Goal: Task Accomplishment & Management: Use online tool/utility

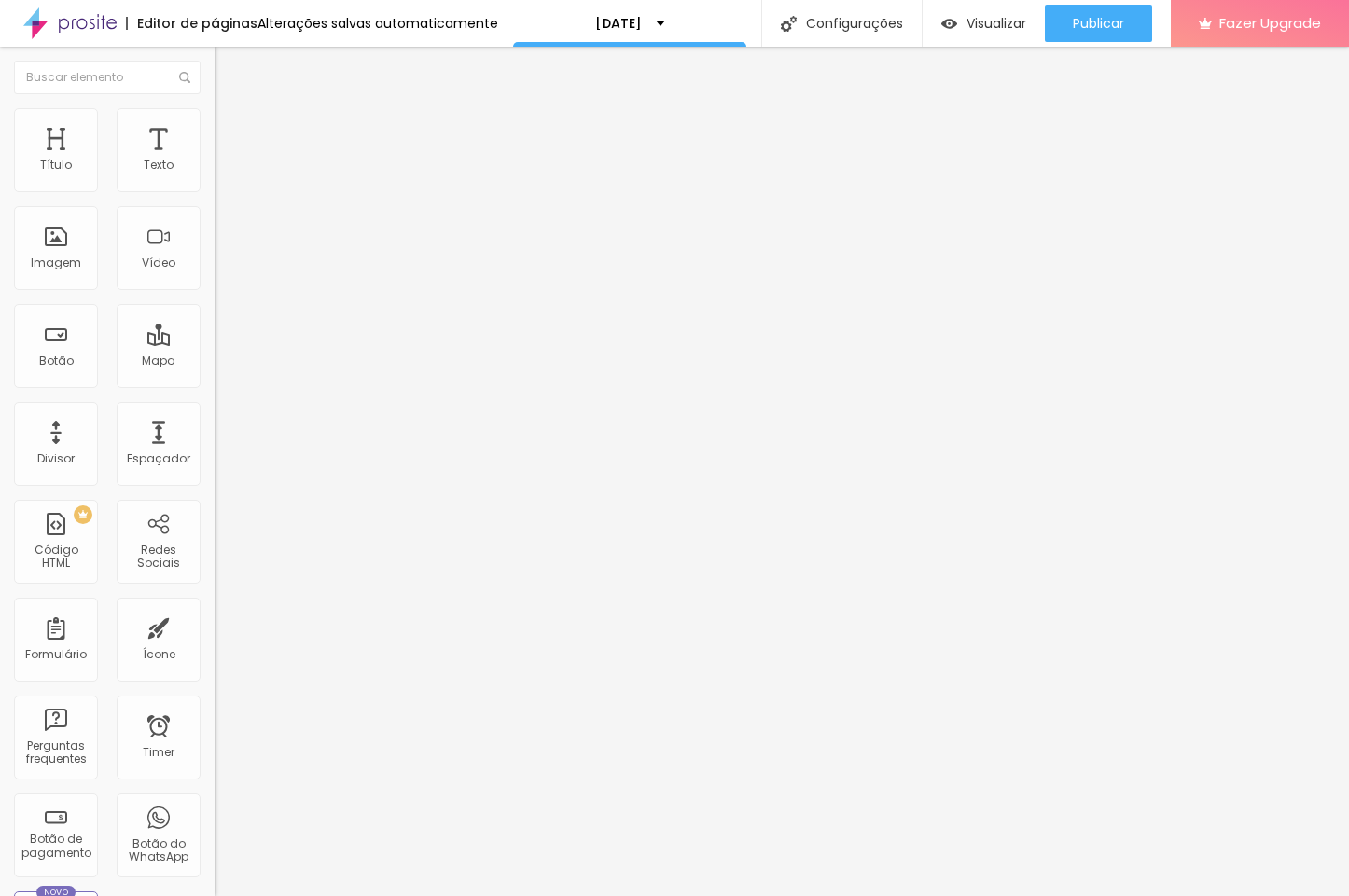
click at [215, 161] on span "Trocar imagem" at bounding box center [266, 153] width 102 height 16
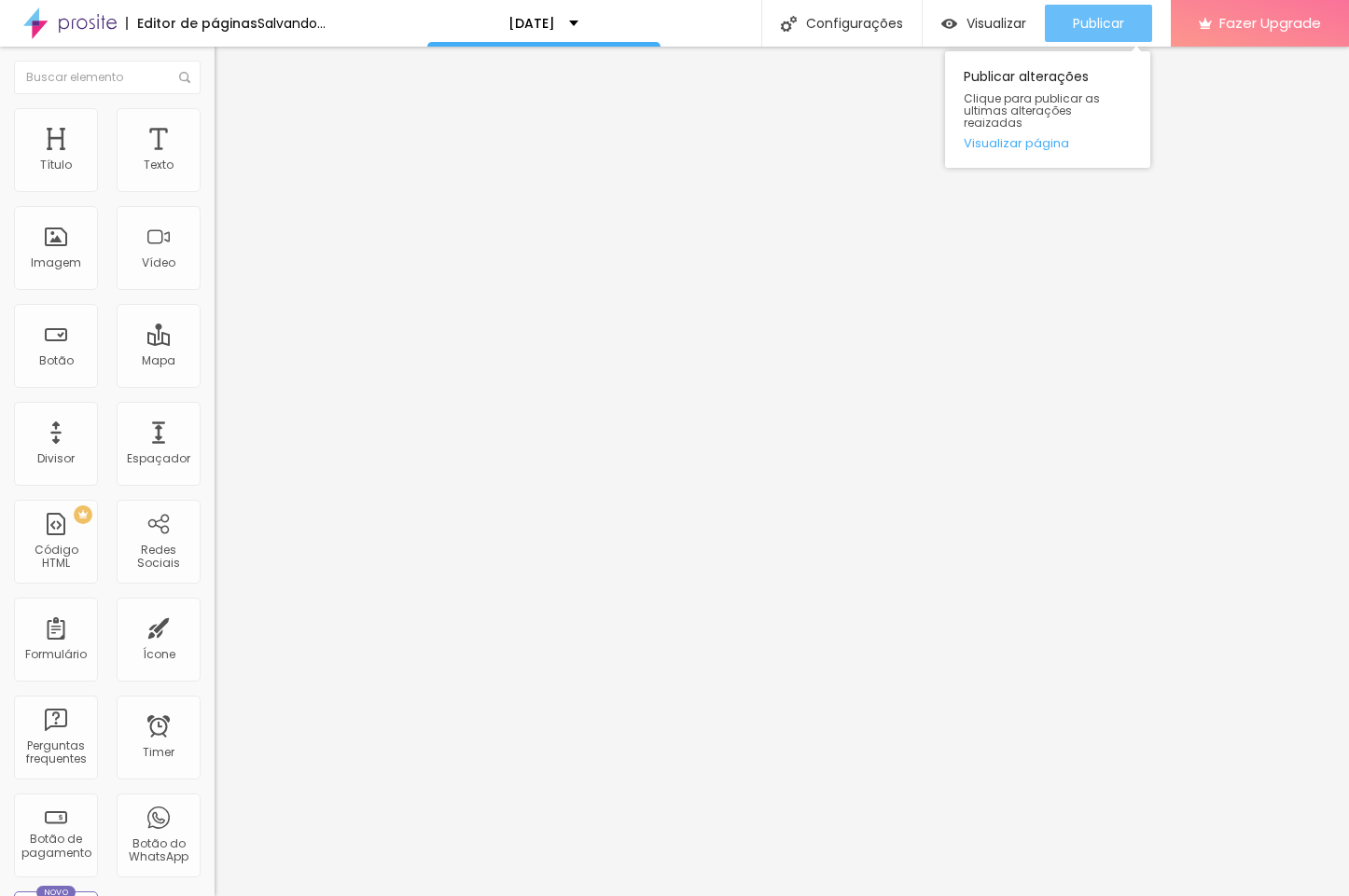
click at [1101, 7] on div "Publicar" at bounding box center [1098, 23] width 51 height 37
click at [1094, 21] on span "Publicar" at bounding box center [1098, 23] width 51 height 15
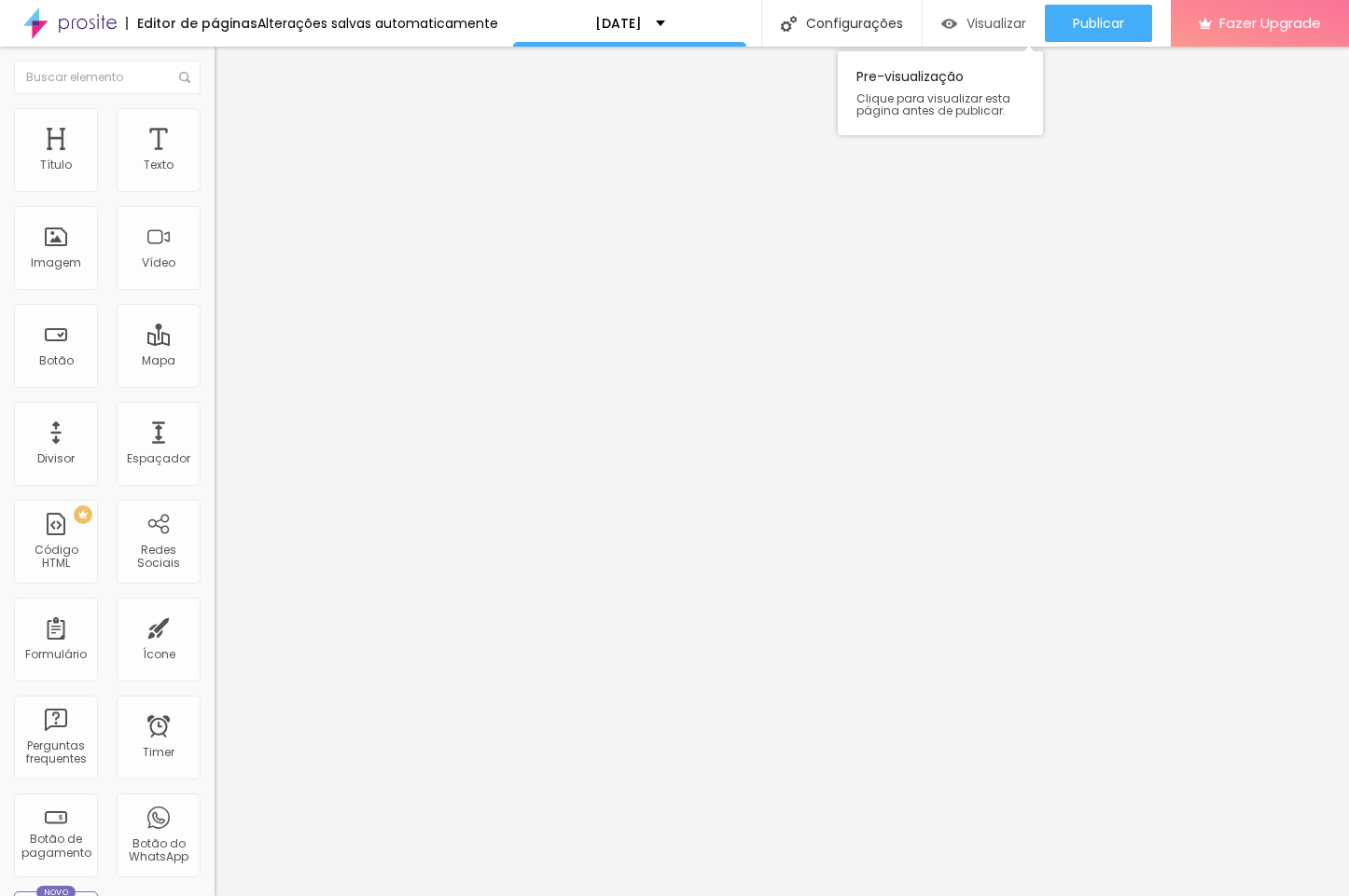
click at [990, 29] on span "Visualizar" at bounding box center [996, 23] width 60 height 15
click at [215, 161] on span "Trocar imagem" at bounding box center [266, 153] width 102 height 16
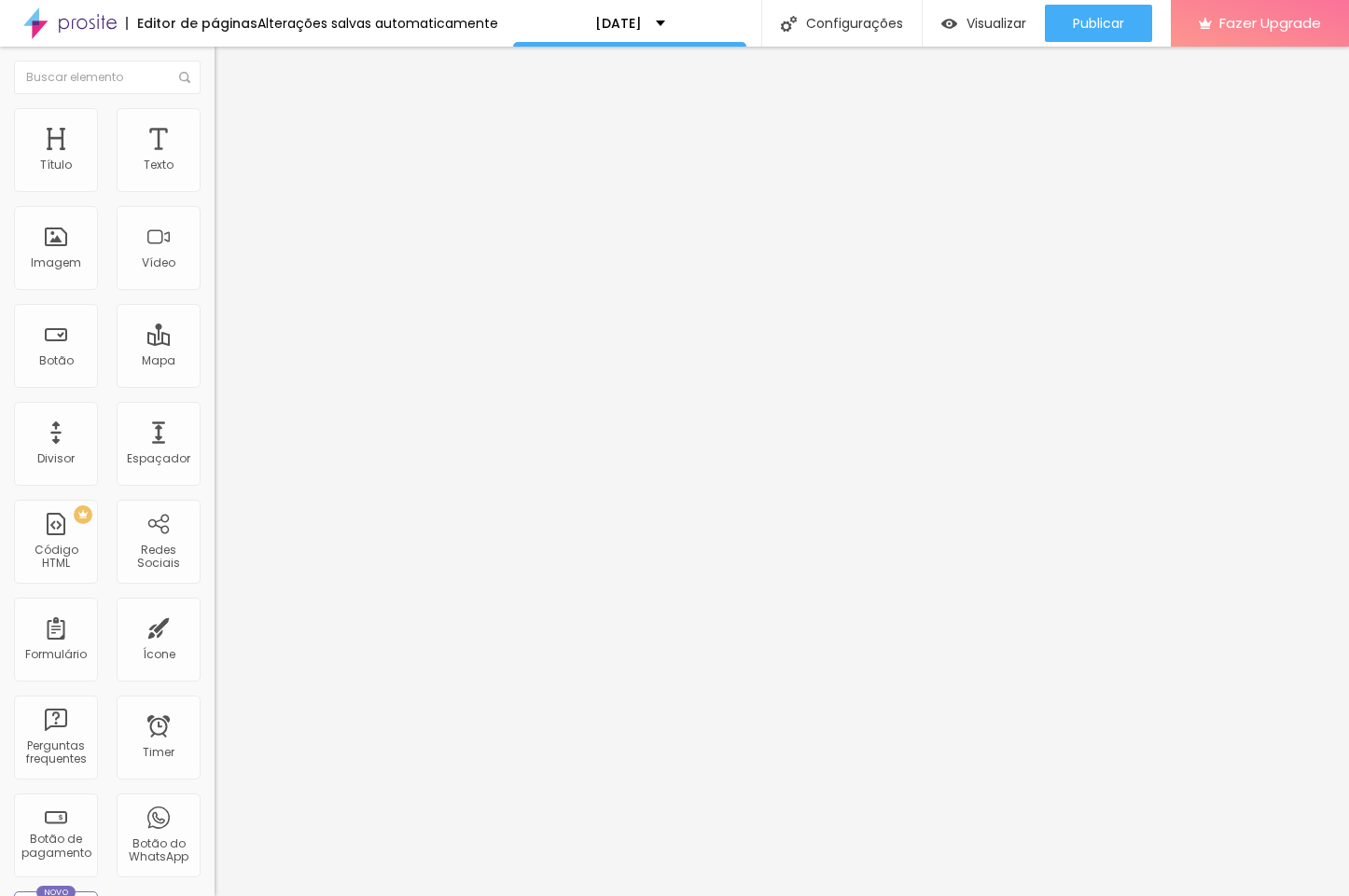
click at [215, 161] on span "Trocar imagem" at bounding box center [266, 153] width 102 height 16
drag, startPoint x: 145, startPoint y: 268, endPoint x: 288, endPoint y: 302, distance: 147.0
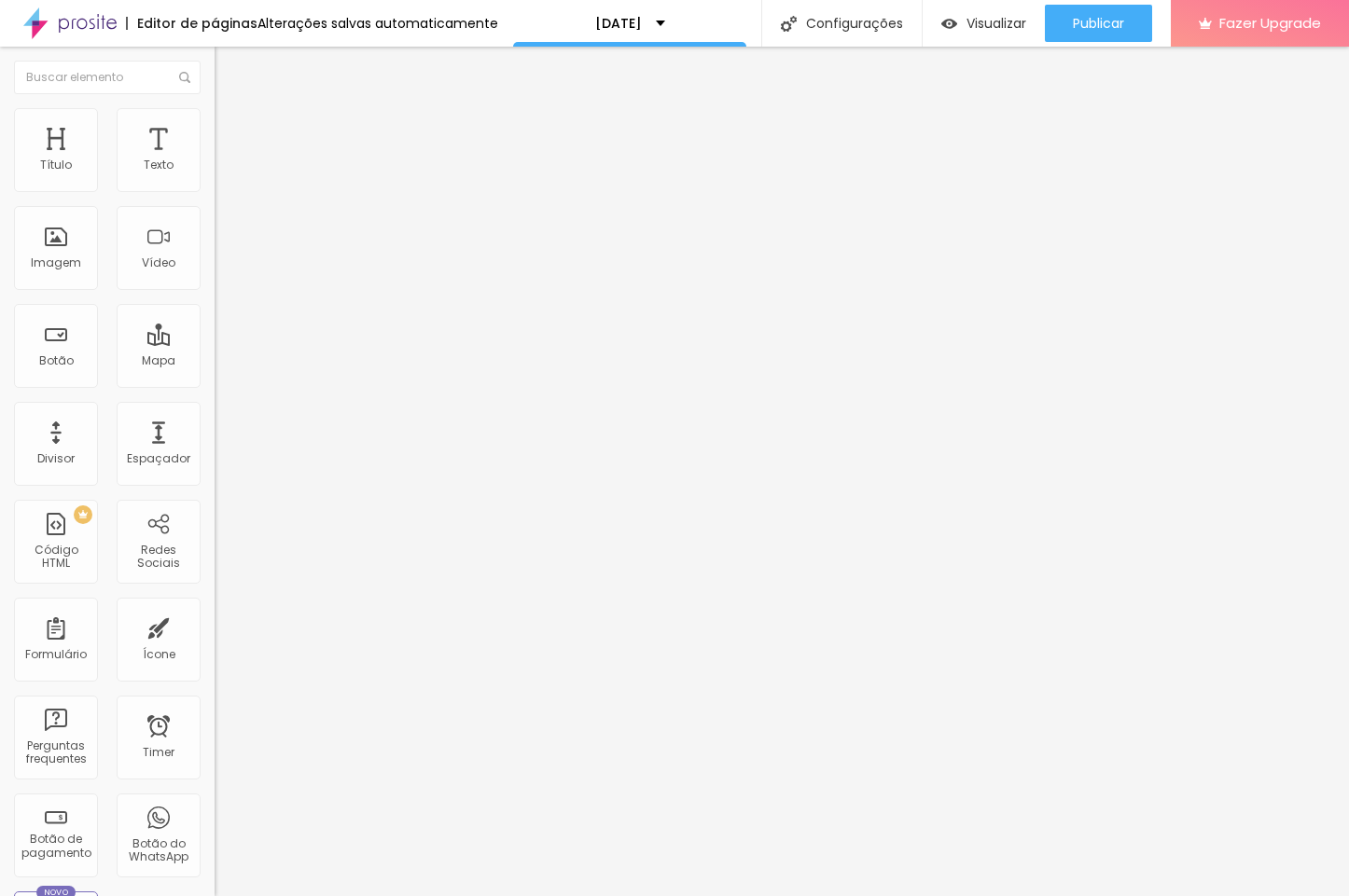
click at [215, 127] on li "Avançado" at bounding box center [322, 136] width 215 height 19
click at [232, 132] on span "Avançado" at bounding box center [263, 140] width 62 height 16
click at [215, 119] on img at bounding box center [223, 116] width 17 height 17
click at [232, 132] on span "Avançado" at bounding box center [263, 140] width 62 height 16
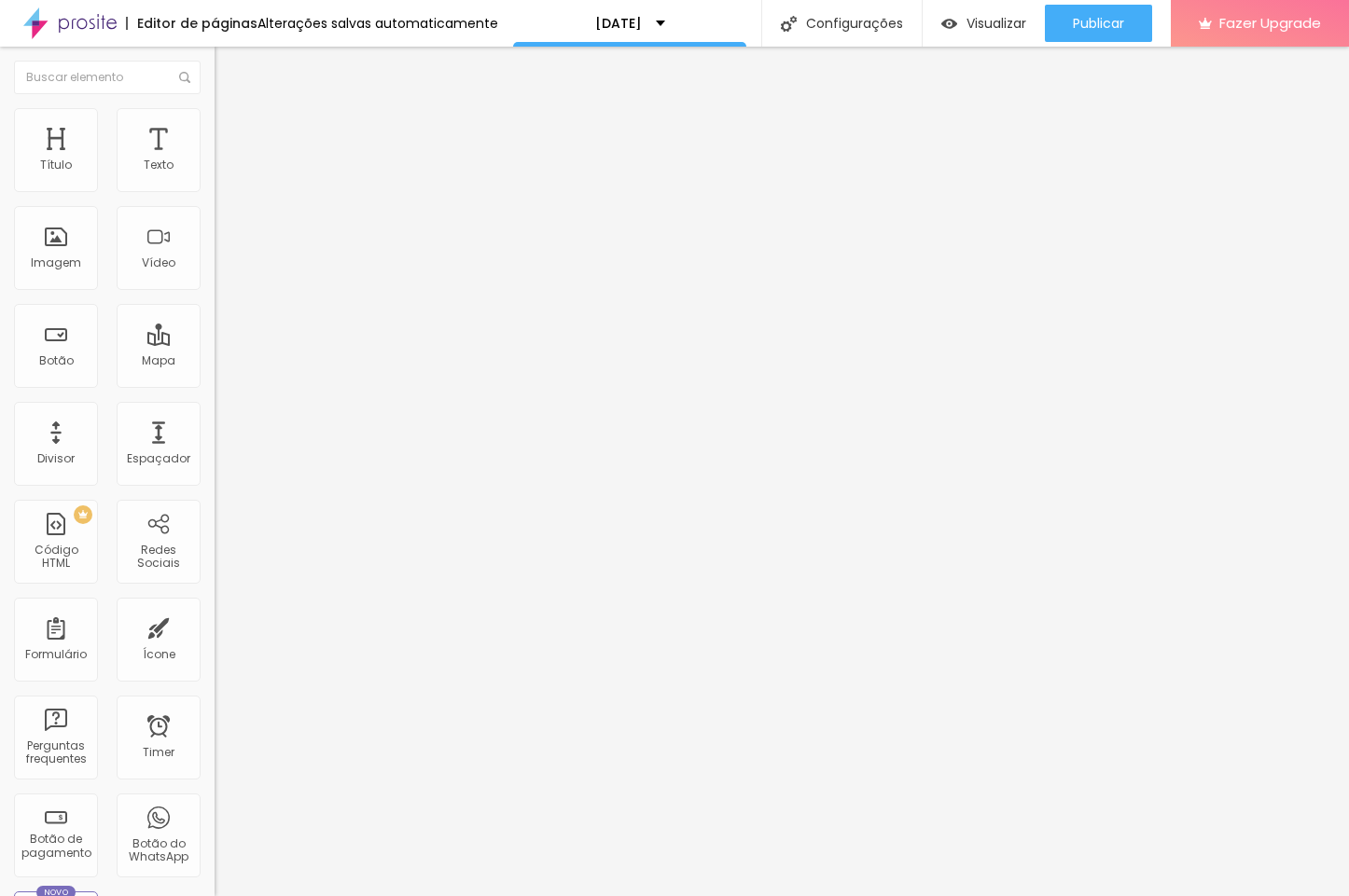
click at [215, 221] on div "0 Espaçamento entre colunas 0 px Espaçamento vertical ID Html Classes Html Visí…" at bounding box center [322, 537] width 215 height 784
click at [1112, 16] on span "Publicar" at bounding box center [1098, 23] width 51 height 15
click at [215, 179] on button "button" at bounding box center [228, 170] width 26 height 20
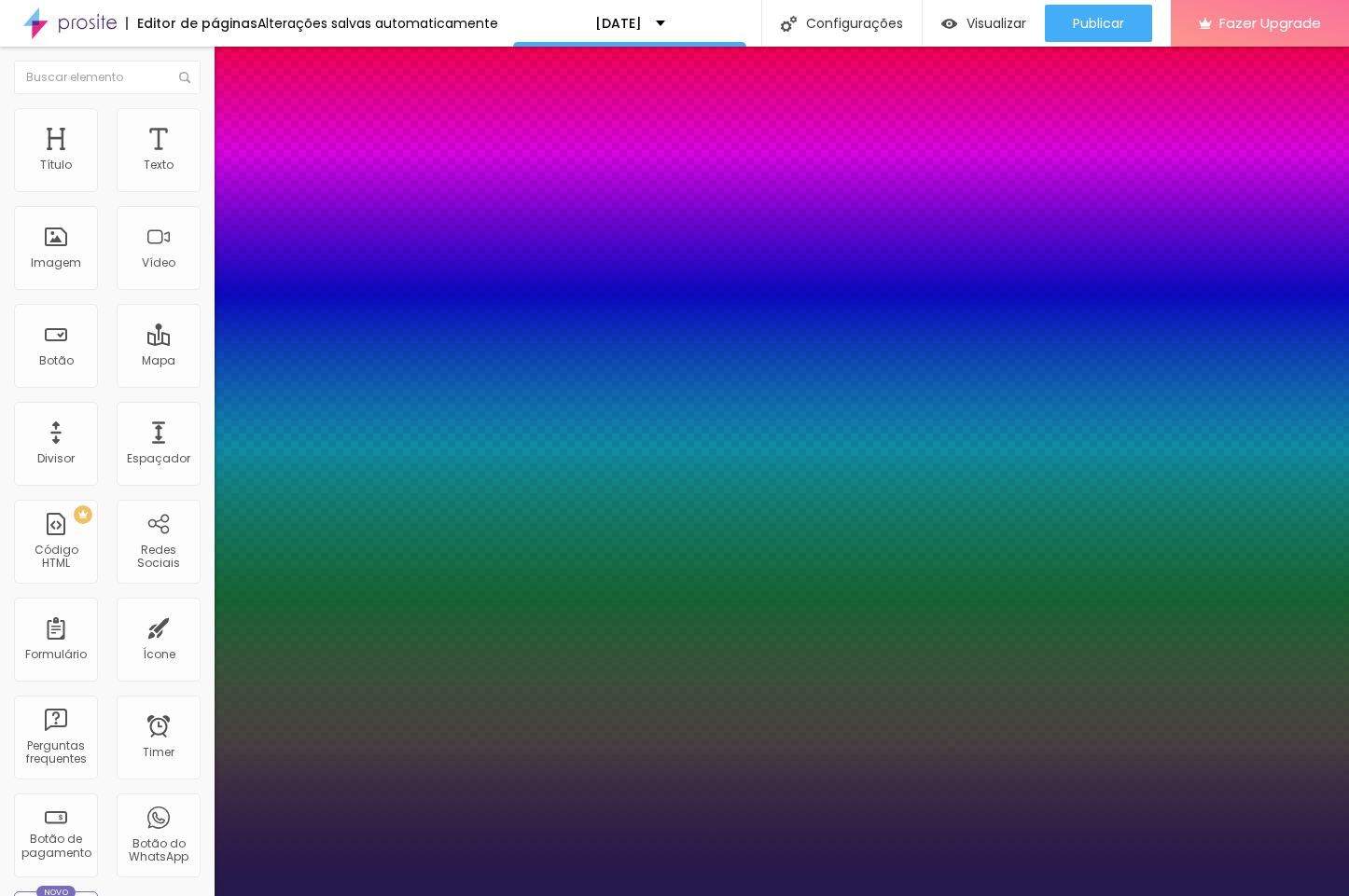
type input "1"
type input "13"
type input "1"
type input "14"
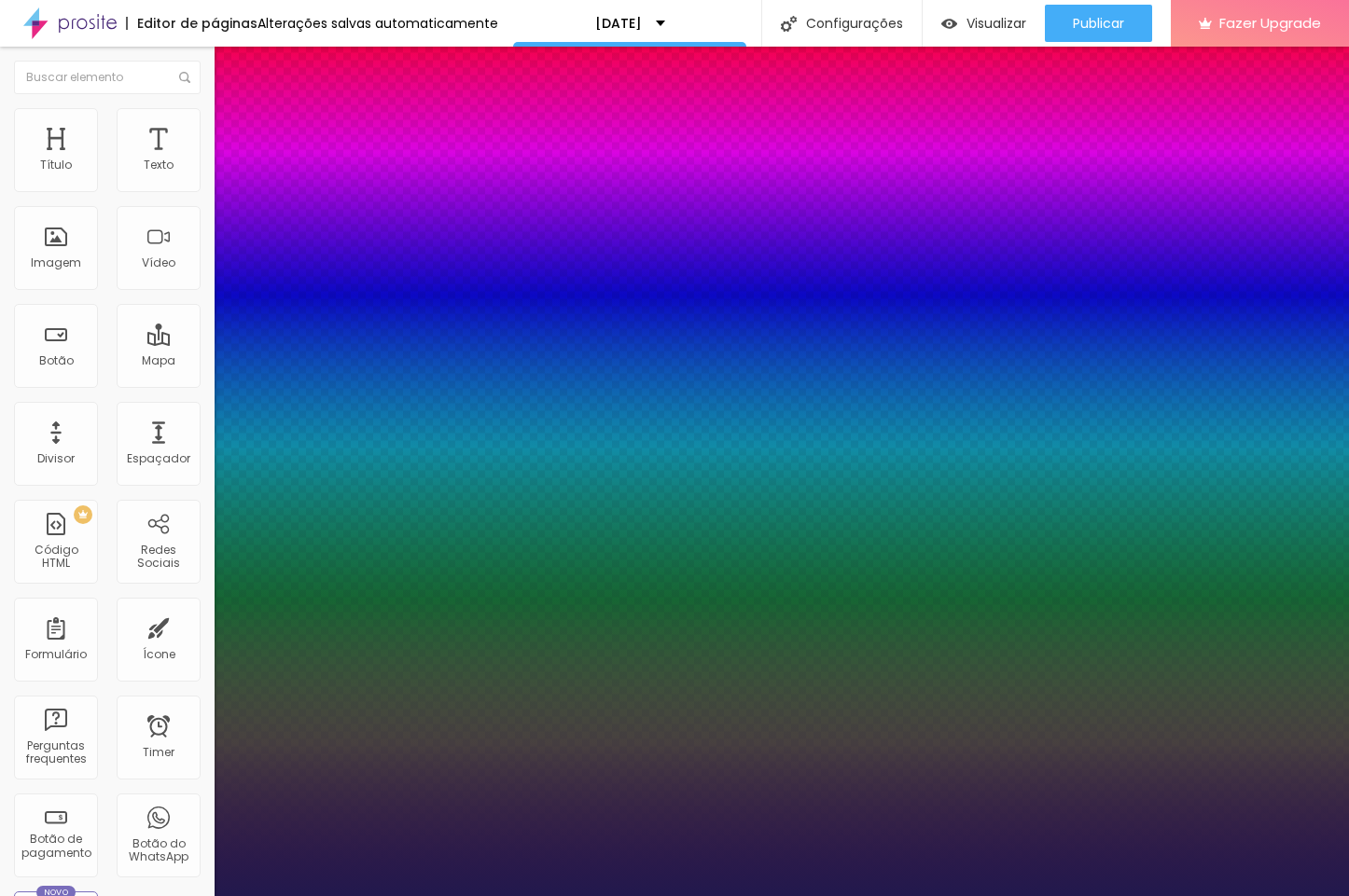
type input "14"
type input "1"
type input "15"
type input "1"
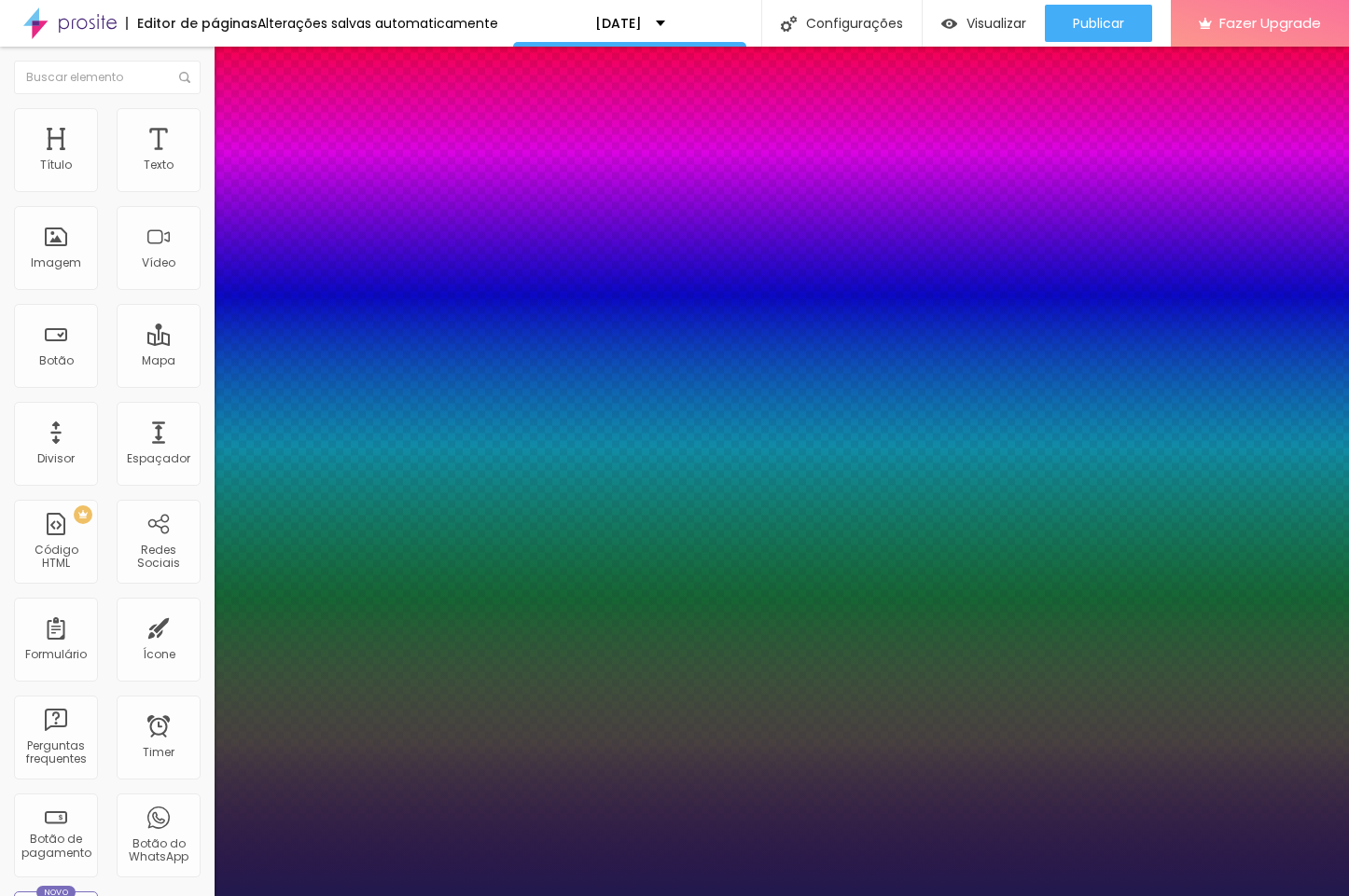
type input "16"
type input "1"
type input "17"
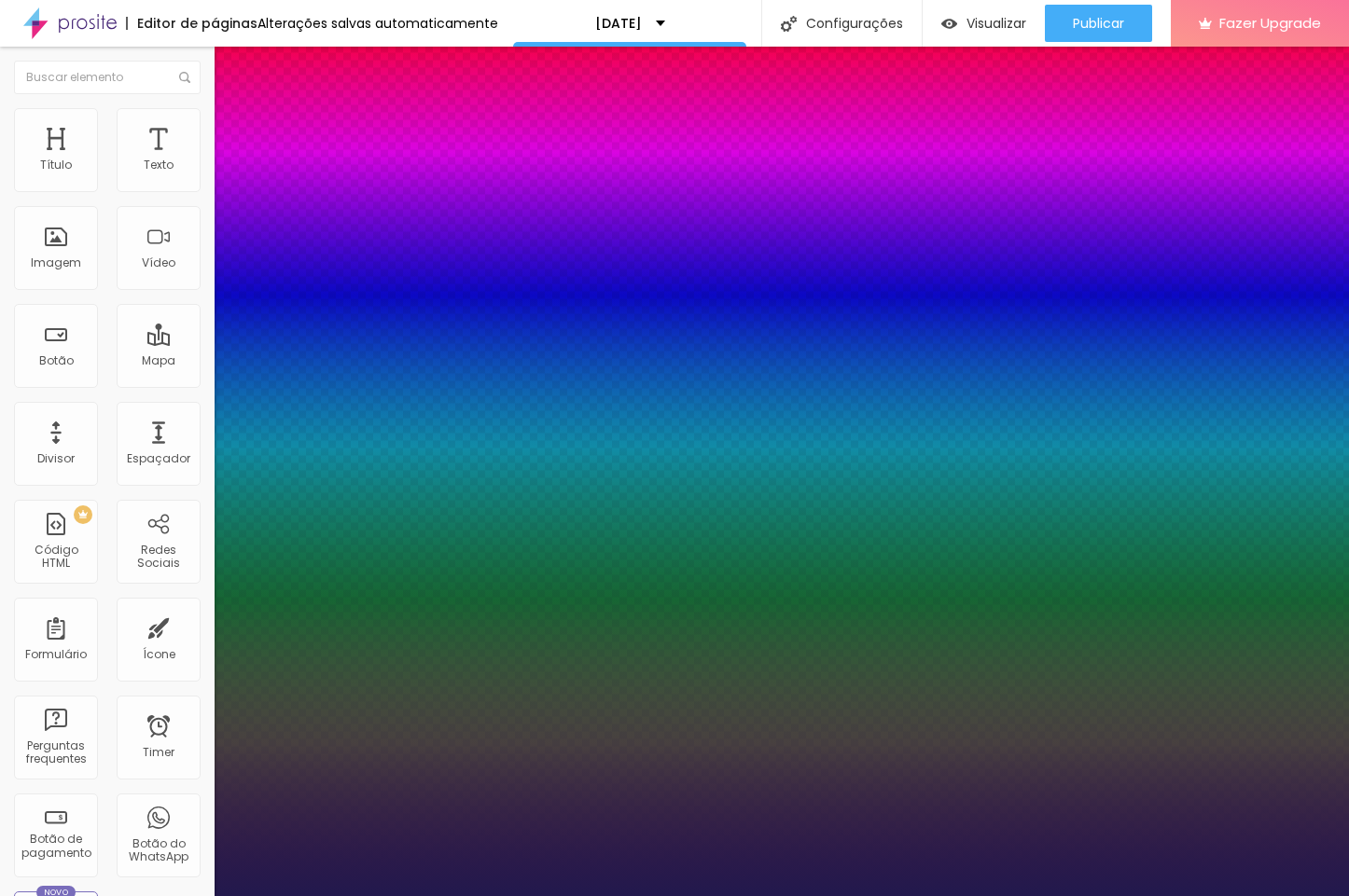
type input "1"
type input "18"
type input "1"
type input "19"
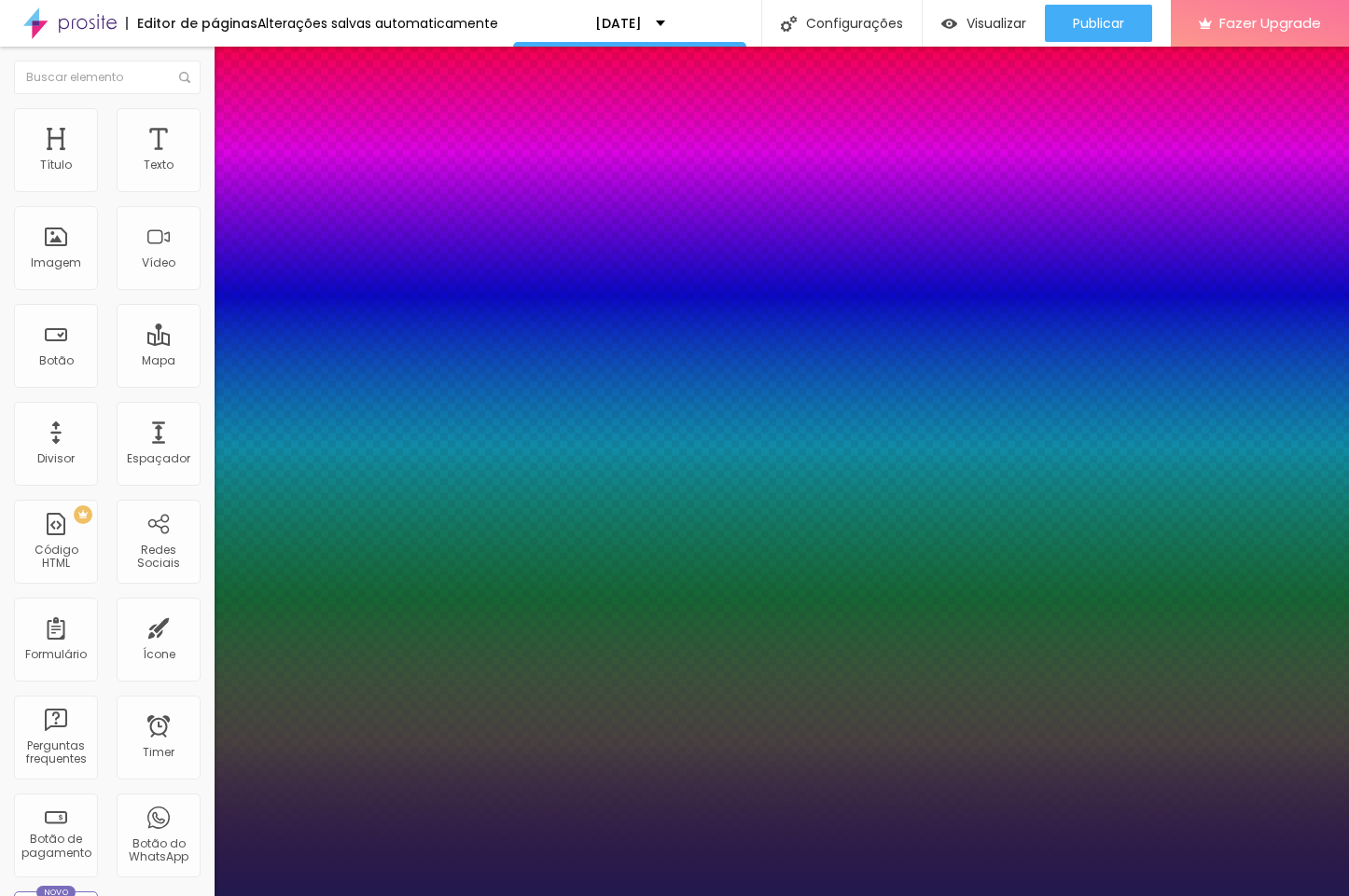
type input "19"
type input "1"
type input "20"
type input "1"
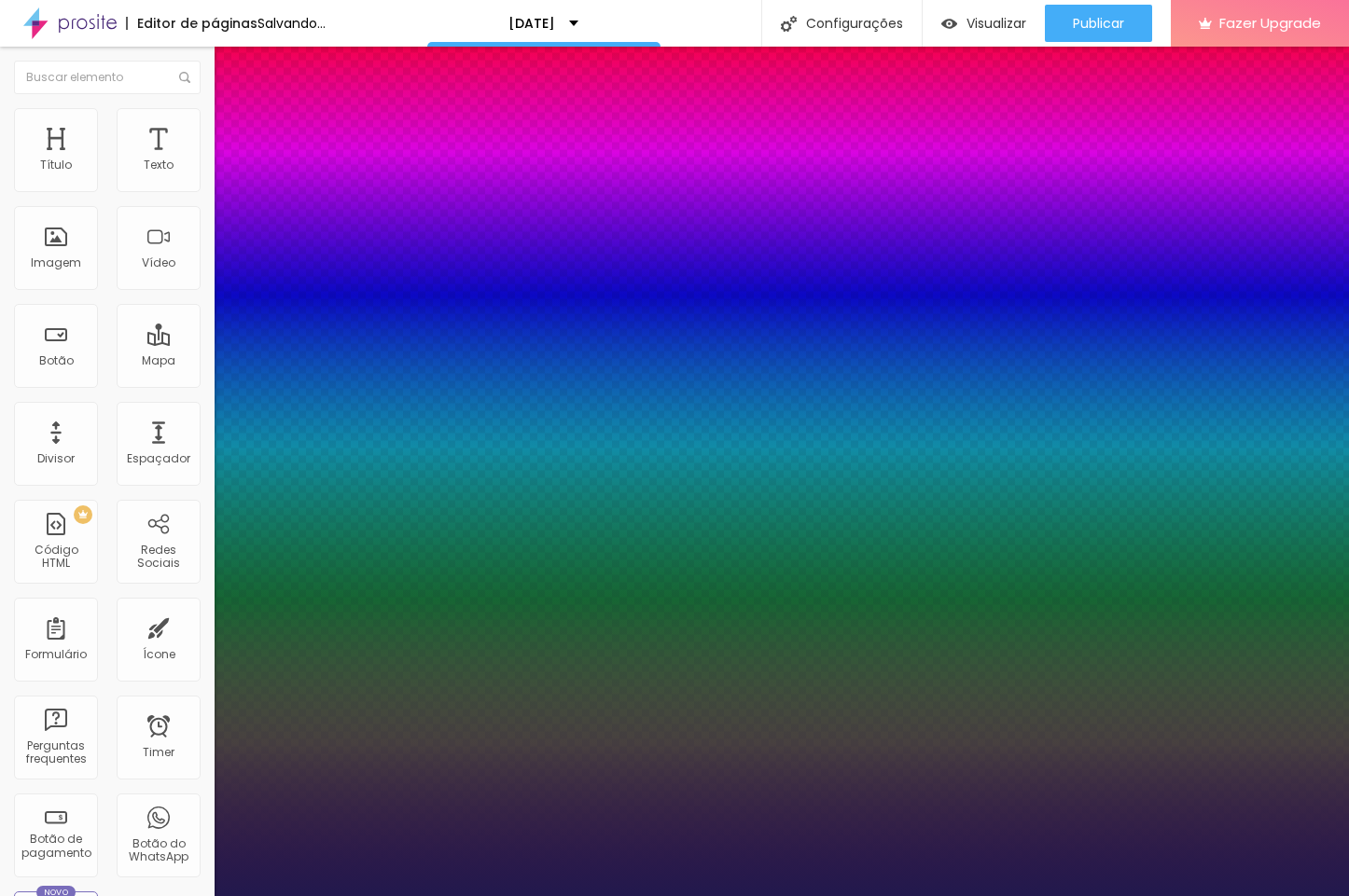
type input "21"
type input "1"
type input "22"
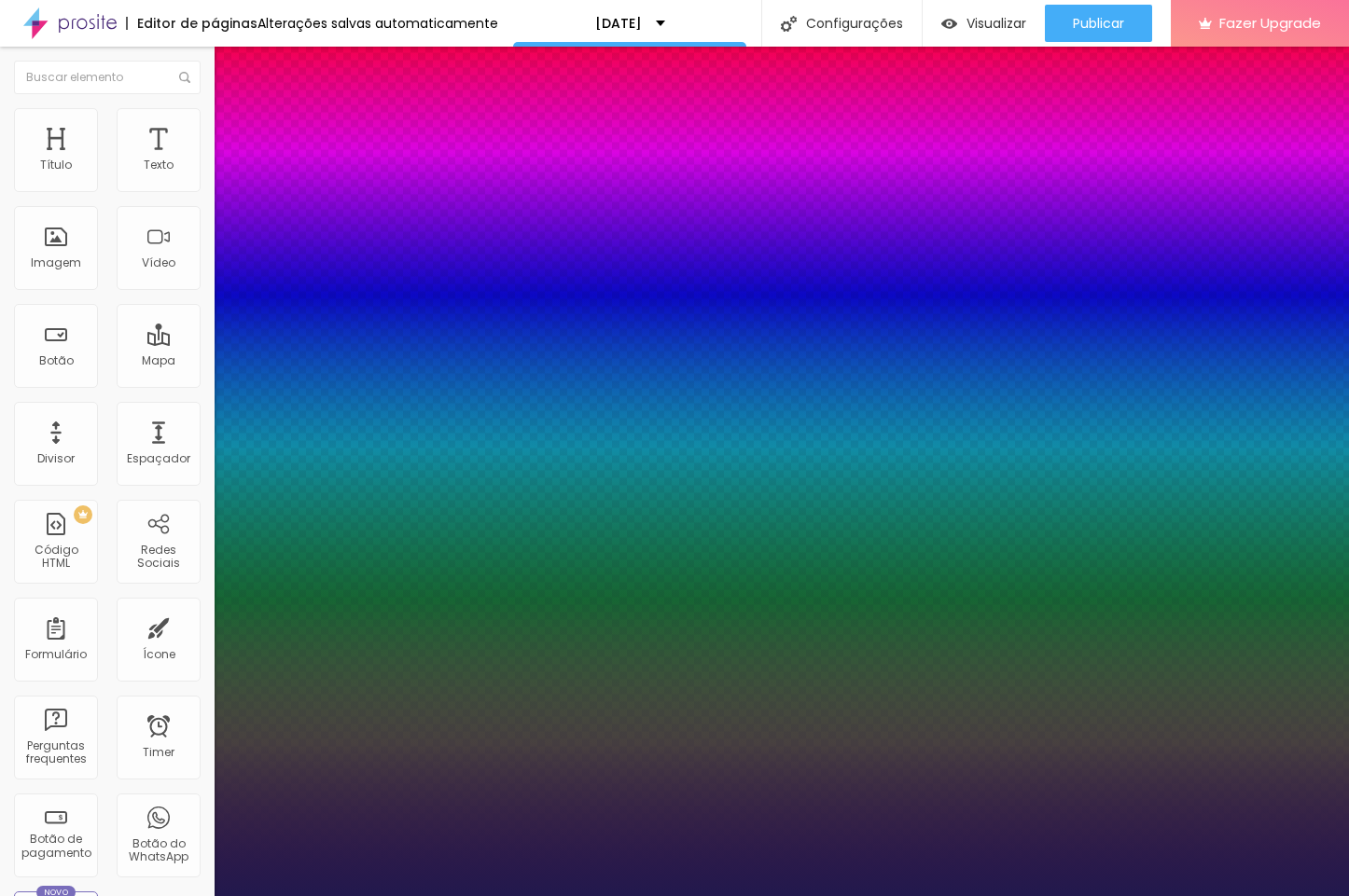
type input "1"
type input "23"
type input "1"
drag, startPoint x: 247, startPoint y: 307, endPoint x: 262, endPoint y: 308, distance: 15.0
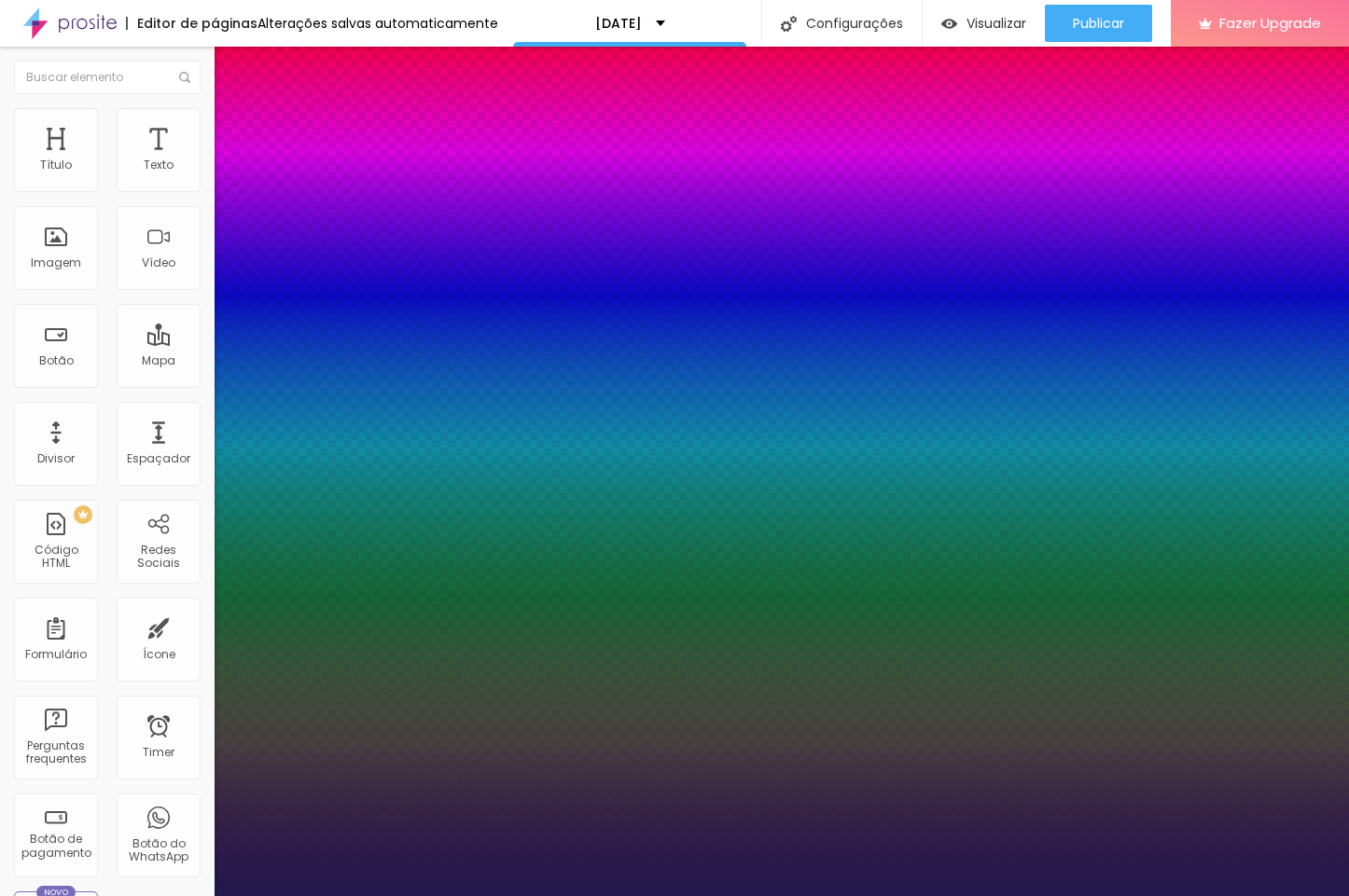
type input "23"
type input "1"
select select "Alice"
type input "1"
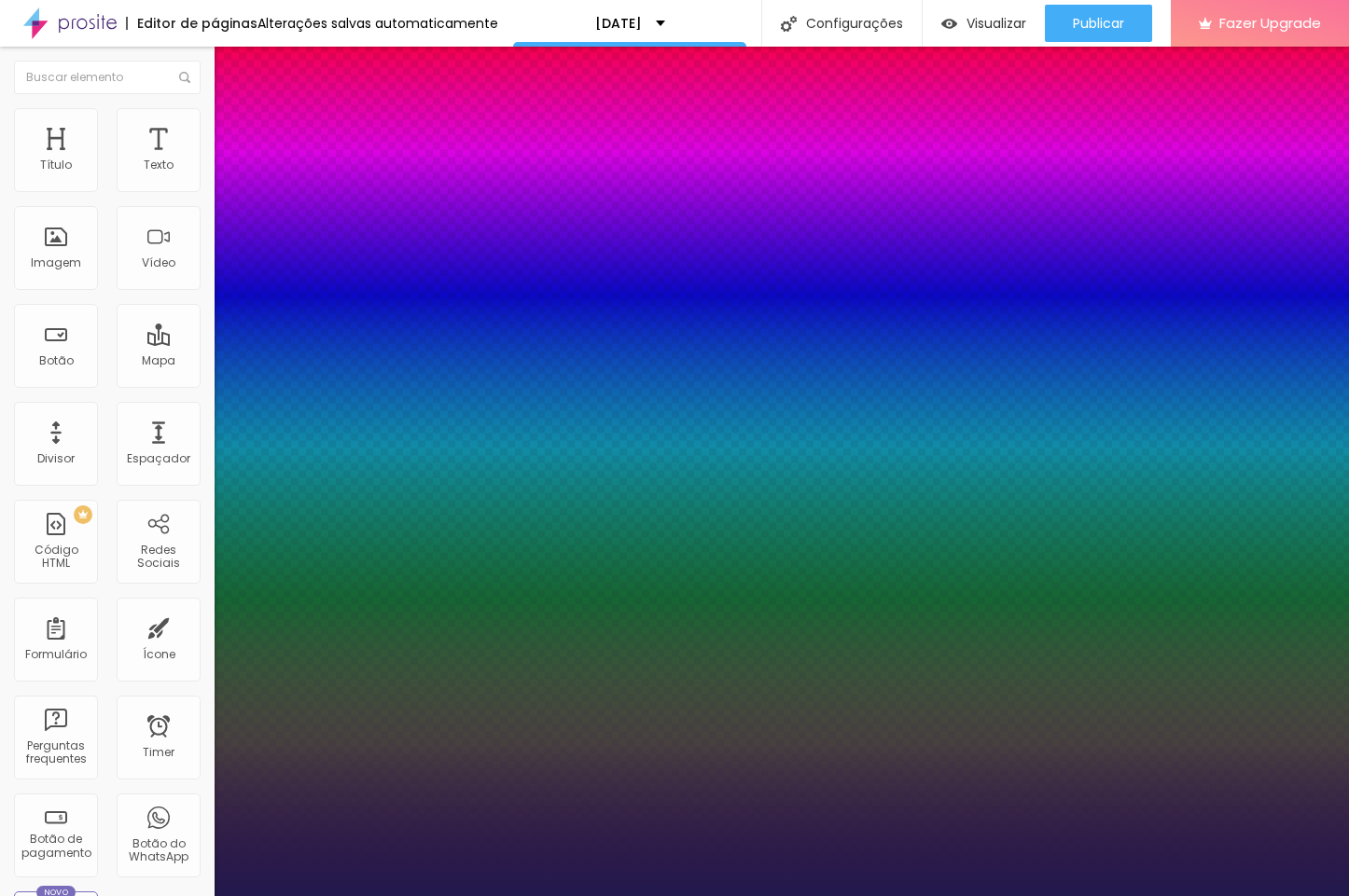
select select "Archivo-Regular"
type input "1"
select select "Bitter"
type input "1"
select select "BioRhymeLight"
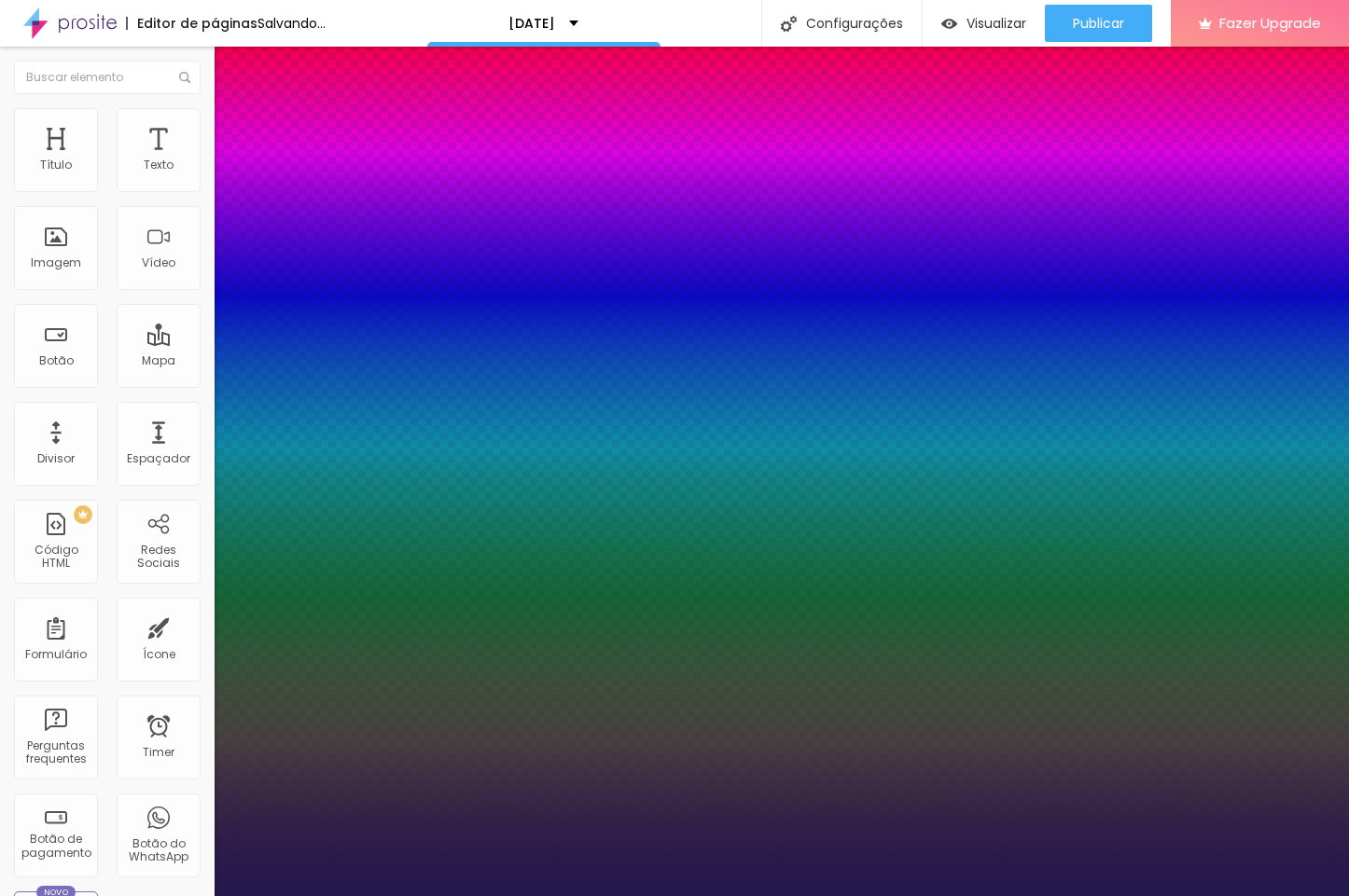
type input "1"
select select "BioRhymeExtraBold"
type input "1"
select select "BioRhyme"
type input "1"
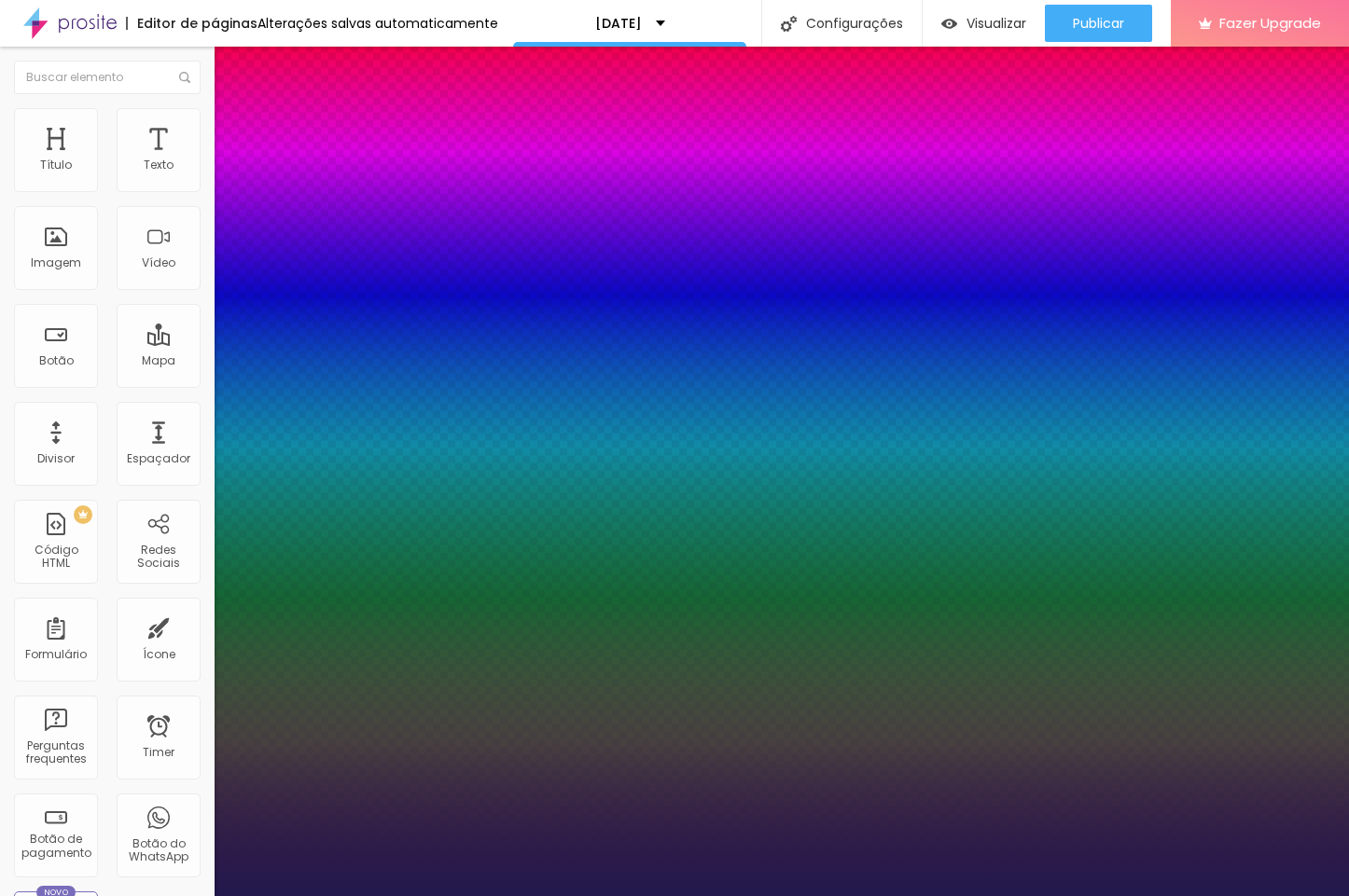
select select "Bevan-Regular"
type input "1"
select select "AveriaSansLibre-Regular"
type input "1"
select select "CormorantGeramond-Regular"
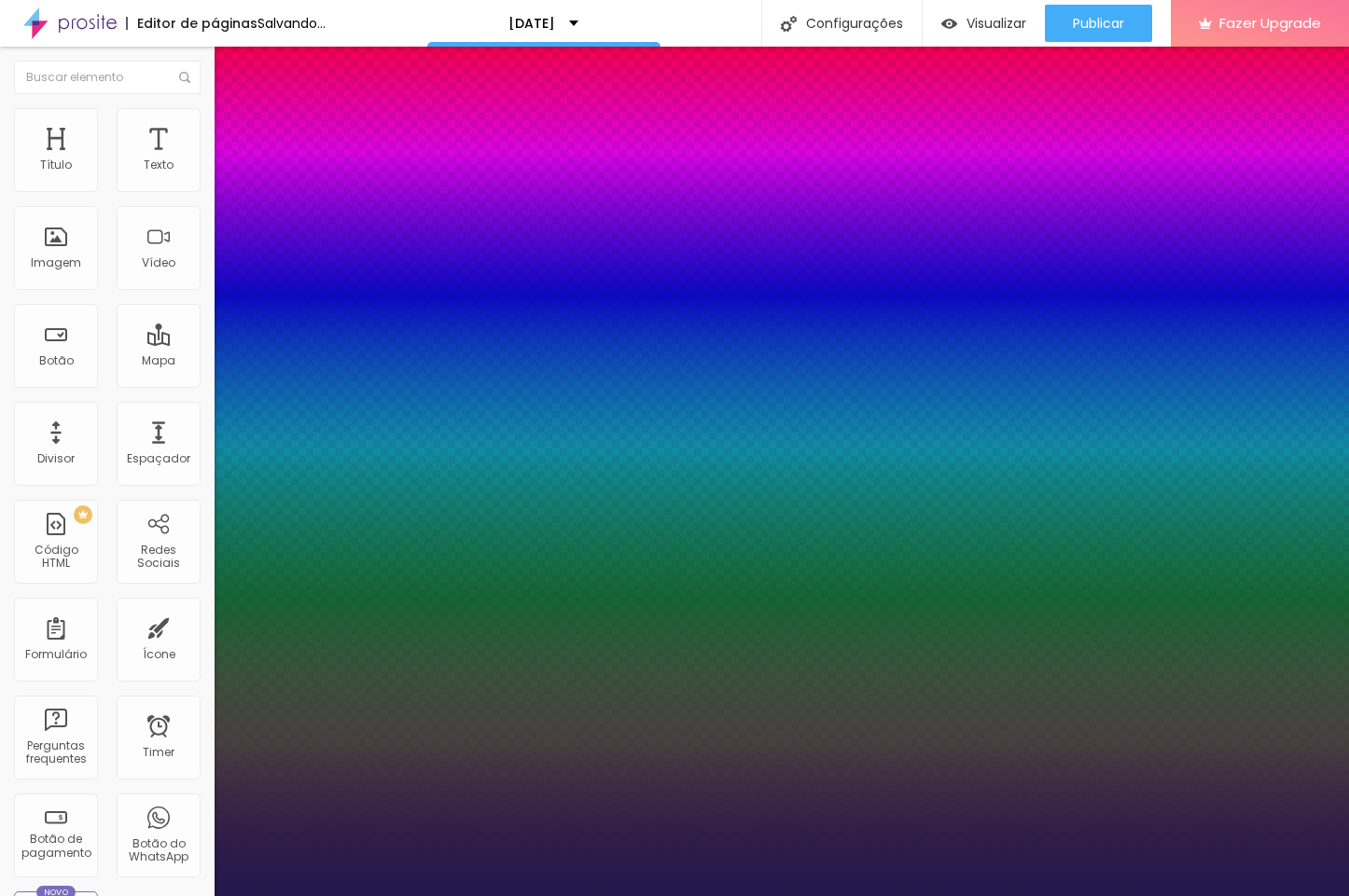
type input "1"
select select "EagleLake-Regular"
type input "1"
select select "Halant-Bold"
type input "1"
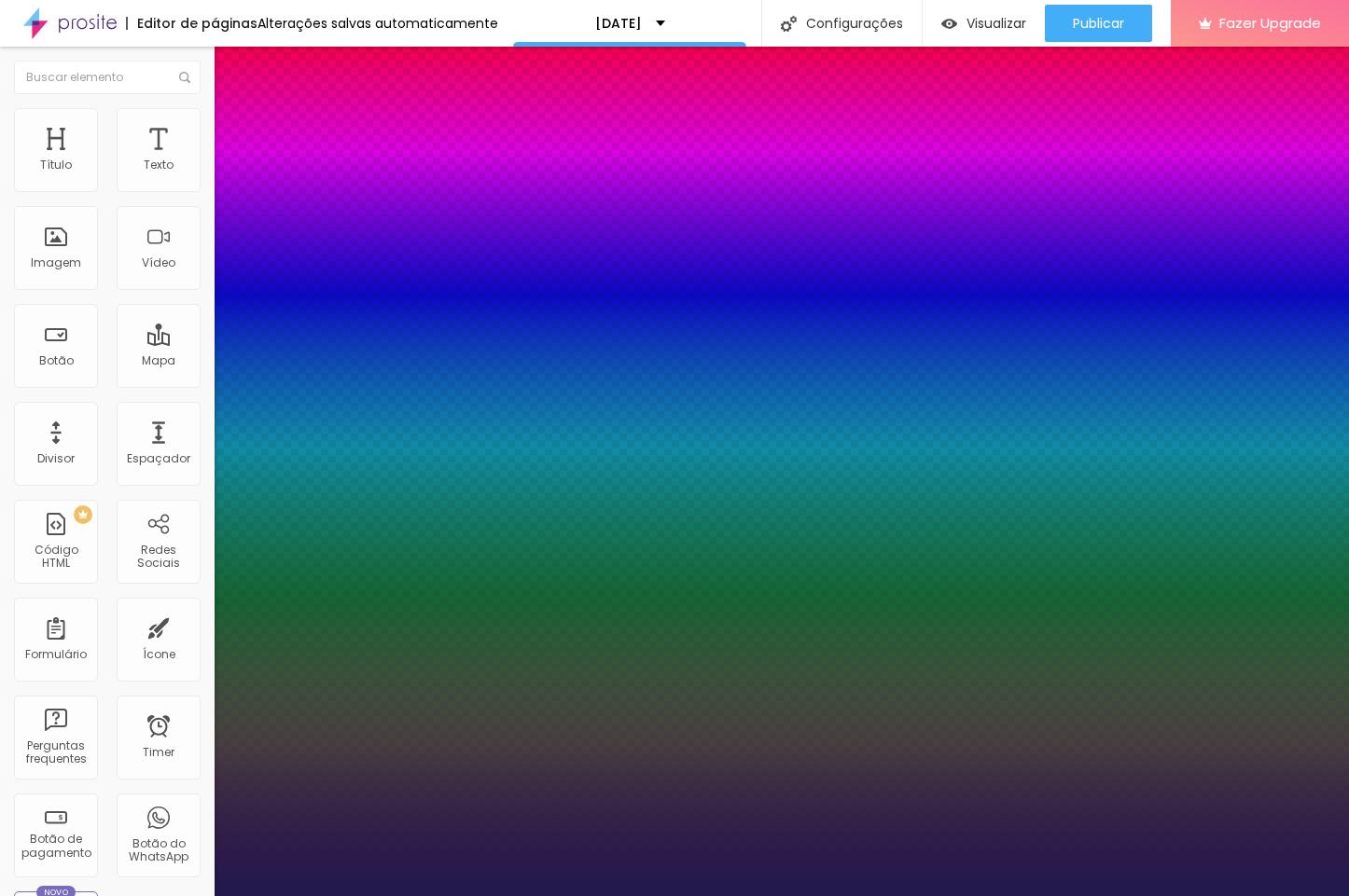
select select "Halant-Light"
type input "1"
click at [765, 895] on div at bounding box center [674, 896] width 1349 height 0
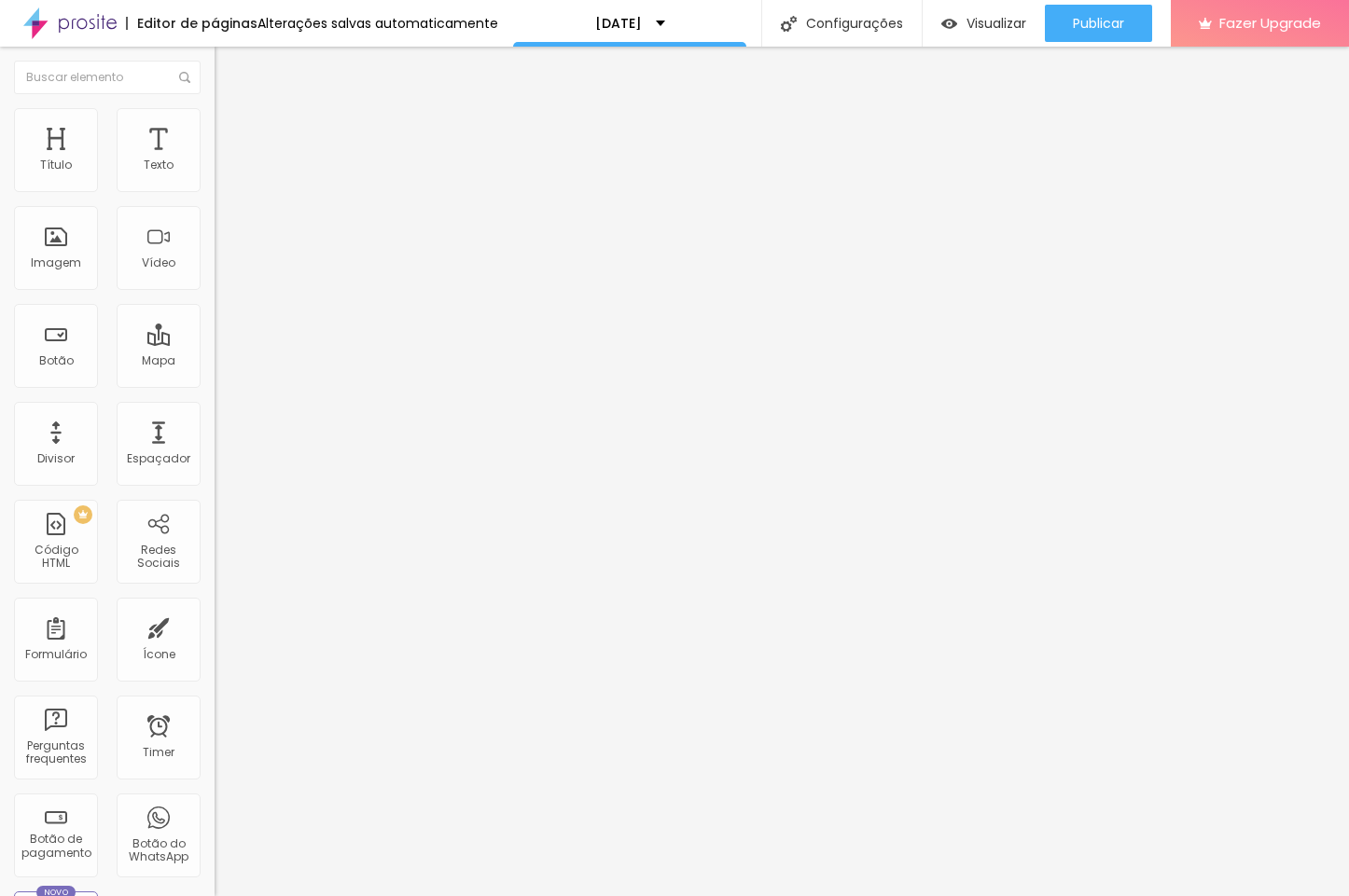
click at [224, 172] on icon "button" at bounding box center [227, 167] width 7 height 7
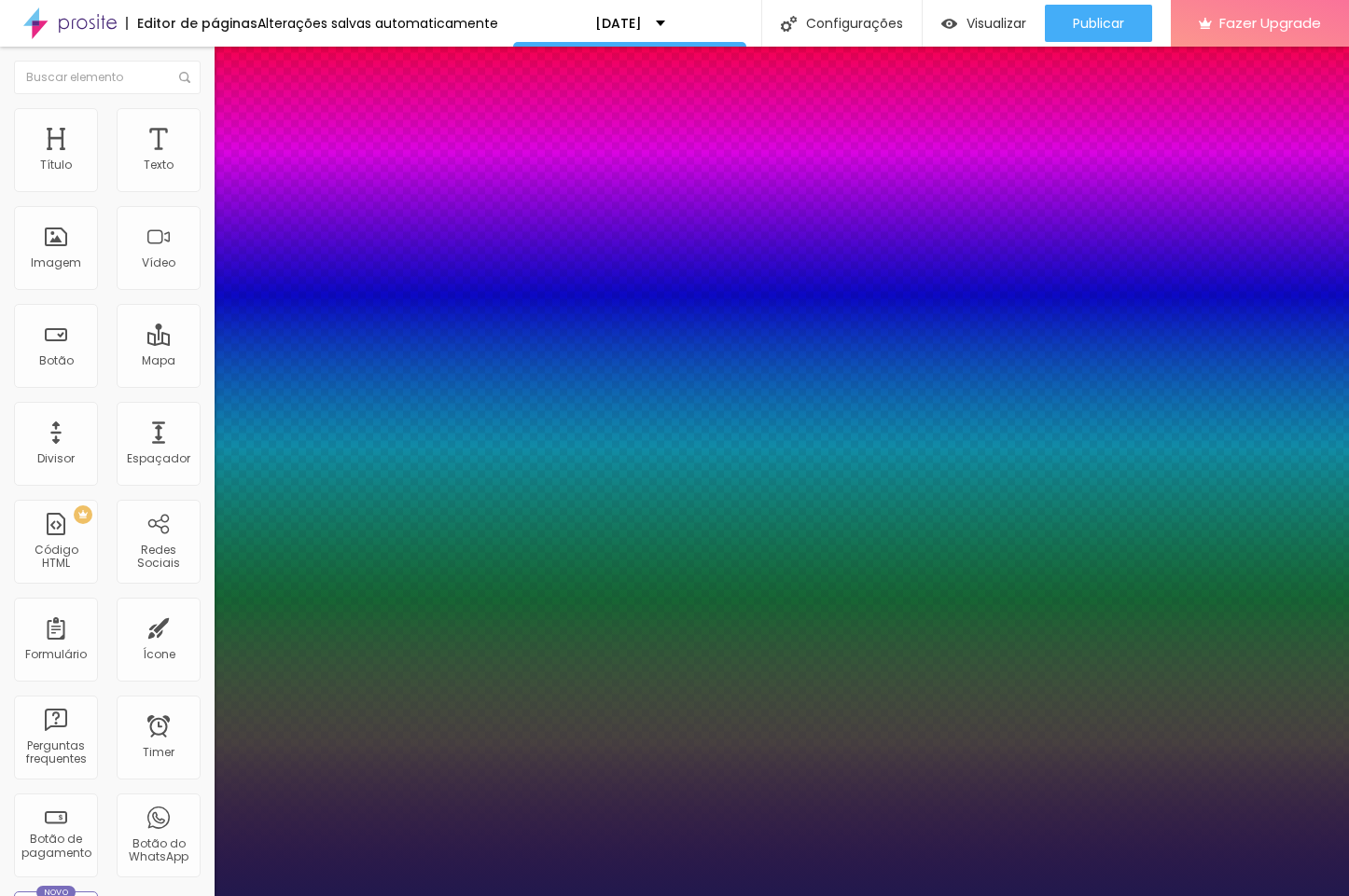
type input "1"
click at [863, 895] on div at bounding box center [674, 896] width 1349 height 0
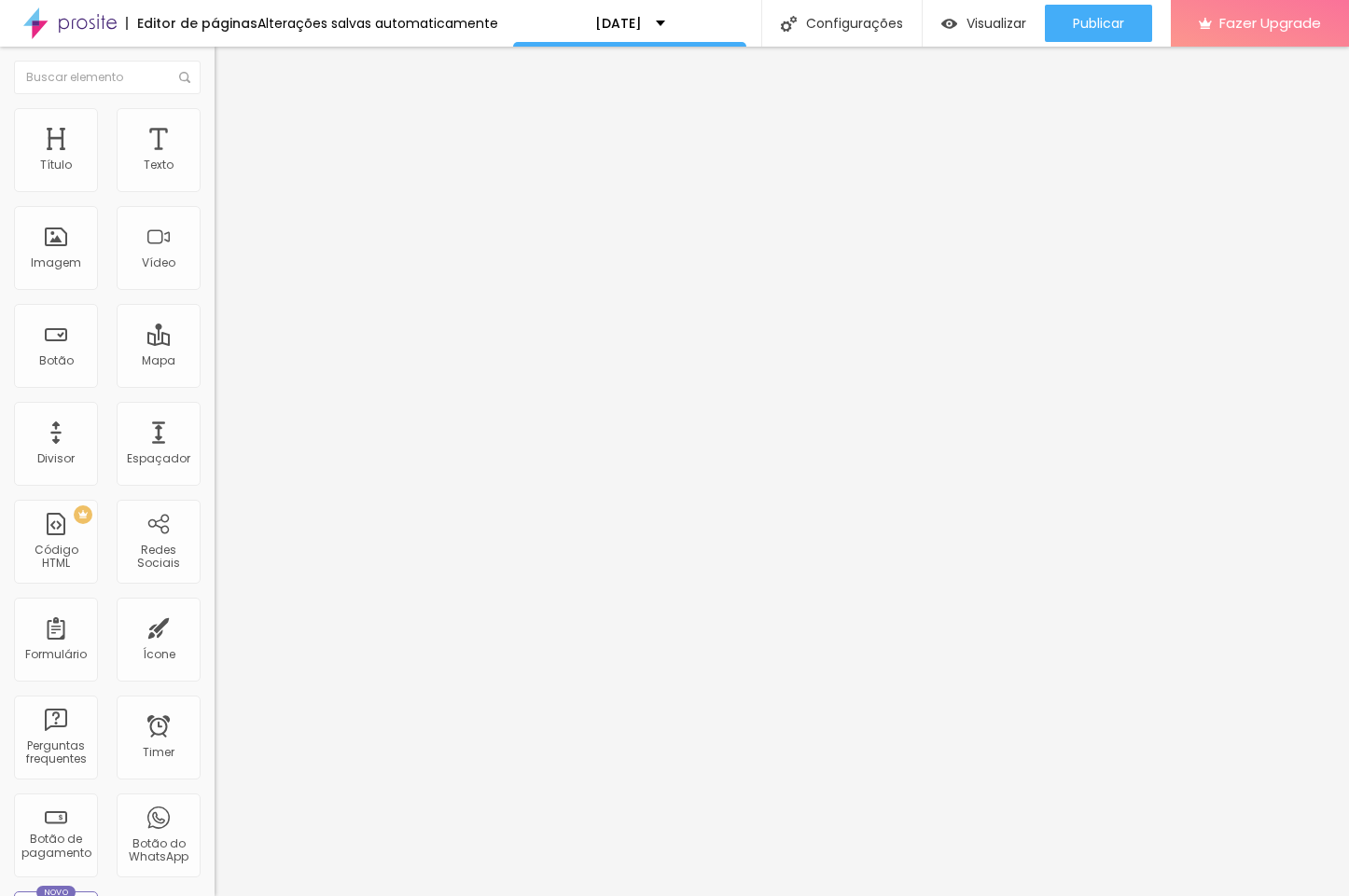
click at [232, 129] on span "Avançado" at bounding box center [263, 121] width 62 height 16
type input "7"
type input "0"
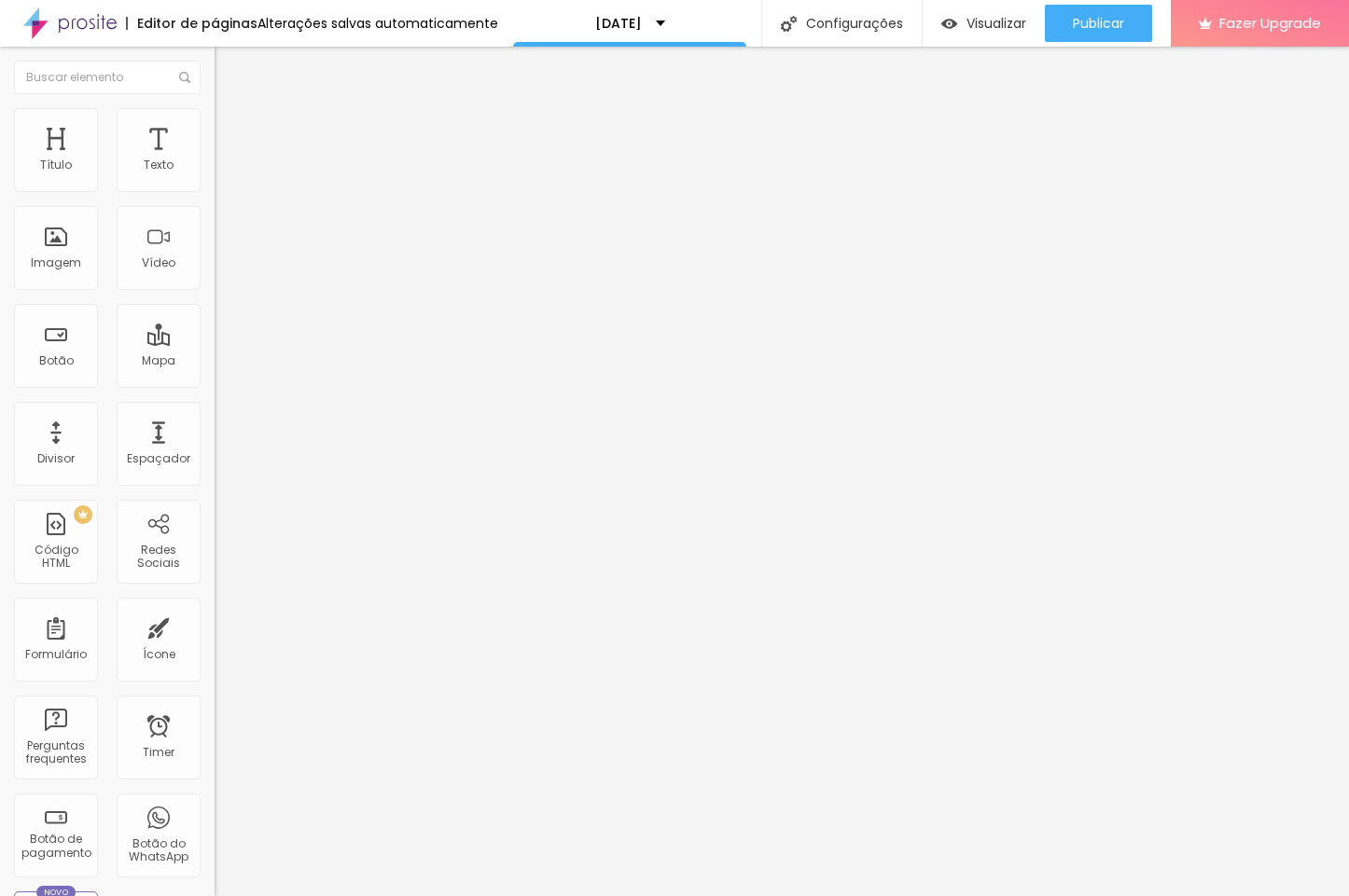
drag, startPoint x: 51, startPoint y: 186, endPoint x: -28, endPoint y: 187, distance: 79.0
type input "0"
click at [0, 187] on html "Editor de páginas Alterações salvas automaticamente Natal 2025 Configurações Co…" at bounding box center [674, 448] width 1349 height 896
click at [215, 127] on li "Avançado" at bounding box center [322, 136] width 215 height 19
type input "15"
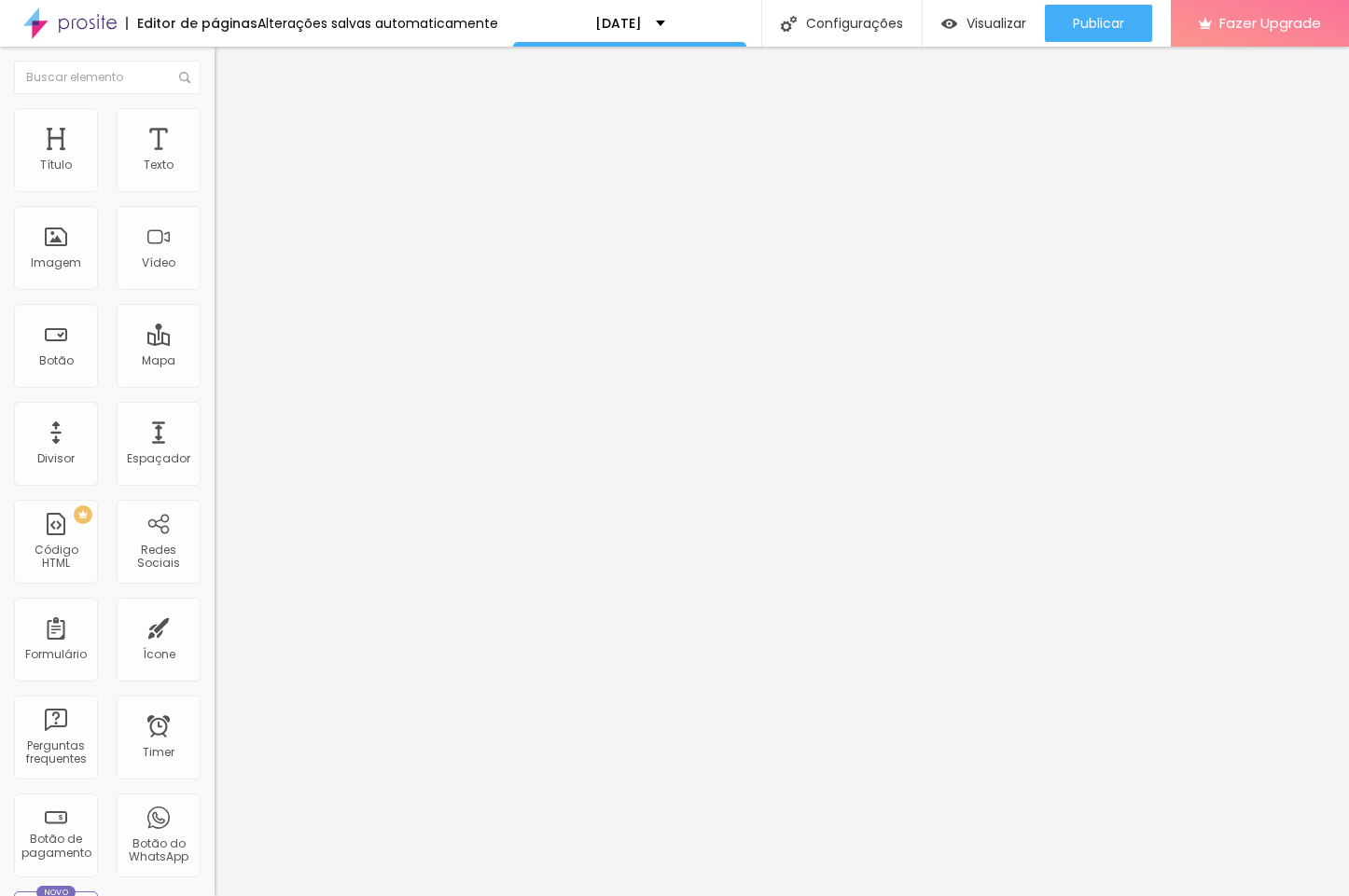
type input "15"
type input "5"
type input "0"
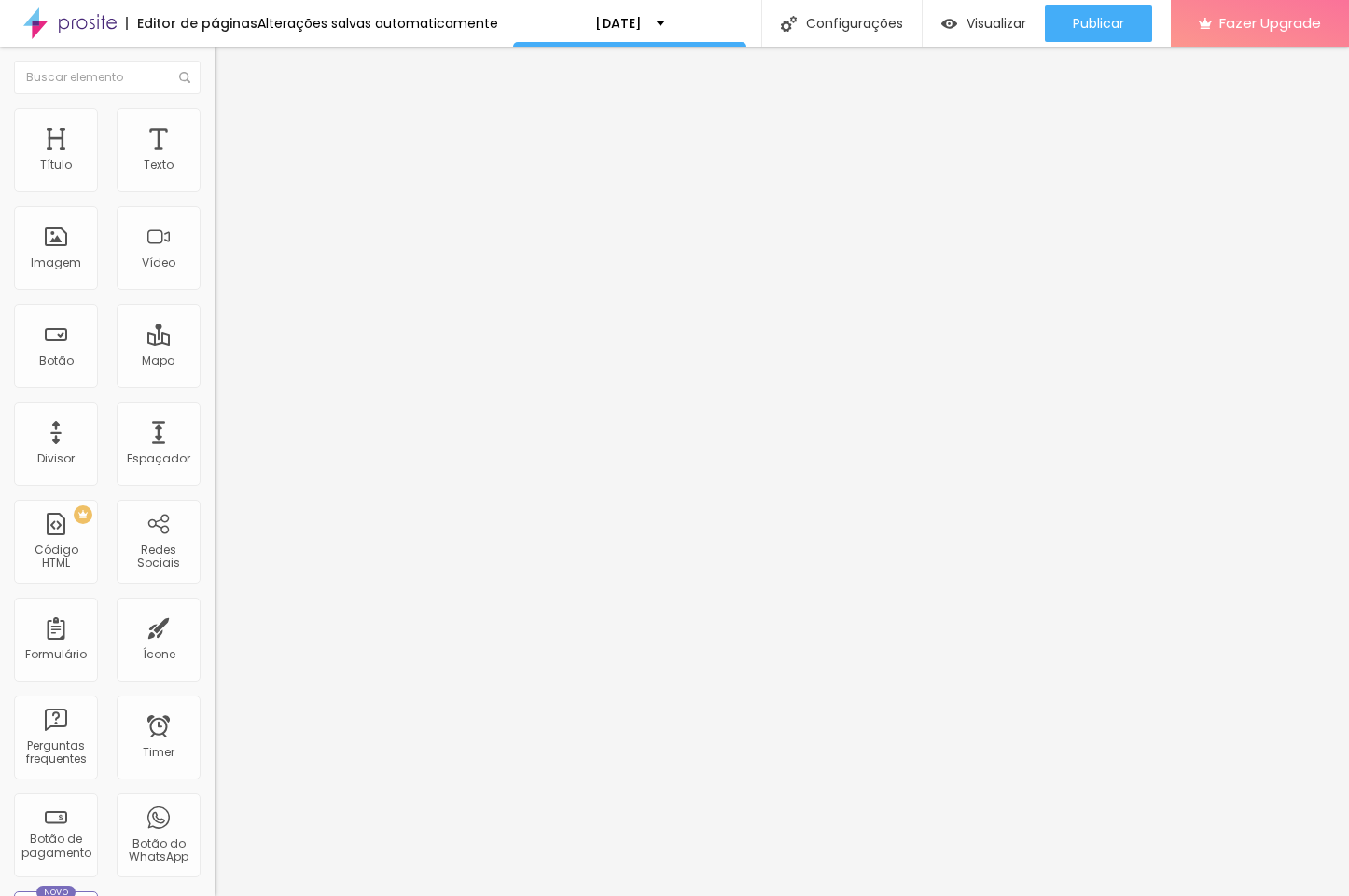
drag, startPoint x: 71, startPoint y: 186, endPoint x: 94, endPoint y: 215, distance: 37.0
type input "0"
click at [0, 193] on html "Editor de páginas Alterações salvas automaticamente Natal 2025 Configurações Co…" at bounding box center [674, 448] width 1349 height 896
click at [215, 170] on span "Encaixotado" at bounding box center [251, 162] width 73 height 16
click at [215, 199] on span "Completo" at bounding box center [243, 191] width 57 height 16
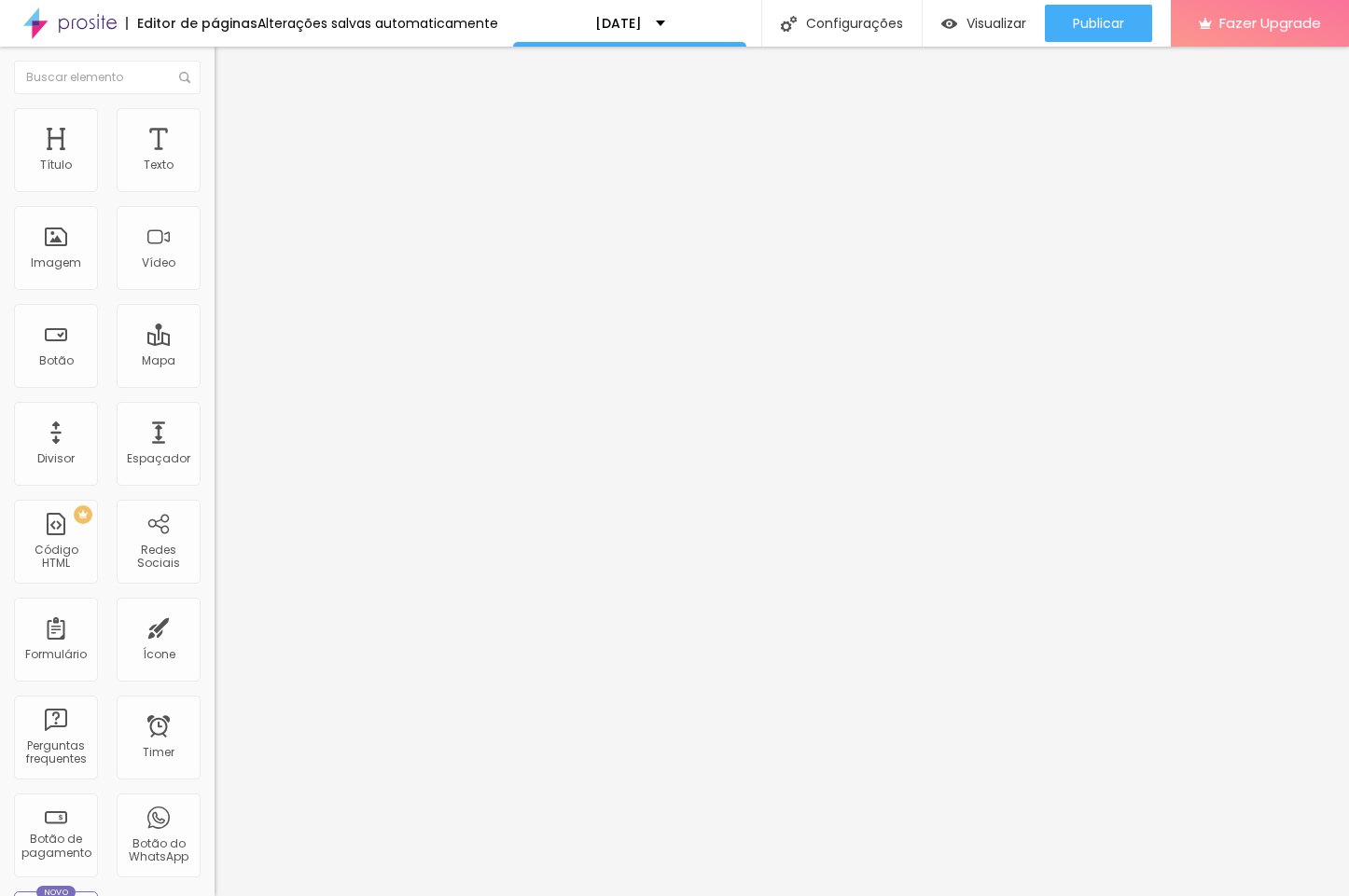
click at [215, 161] on span "Trocar imagem" at bounding box center [266, 153] width 102 height 16
